Goal: Register for event/course

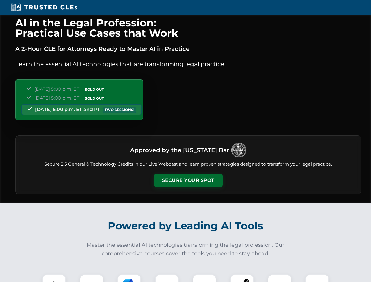
click at [188, 180] on button "Secure Your Spot" at bounding box center [188, 181] width 69 height 14
click at [54, 278] on img at bounding box center [54, 286] width 17 height 17
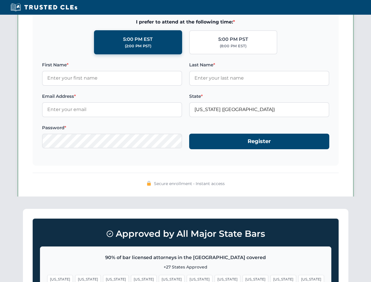
click at [215, 278] on span "[US_STATE]" at bounding box center [228, 279] width 26 height 9
click at [271, 278] on span "[US_STATE]" at bounding box center [284, 279] width 26 height 9
